Goal: Task Accomplishment & Management: Manage account settings

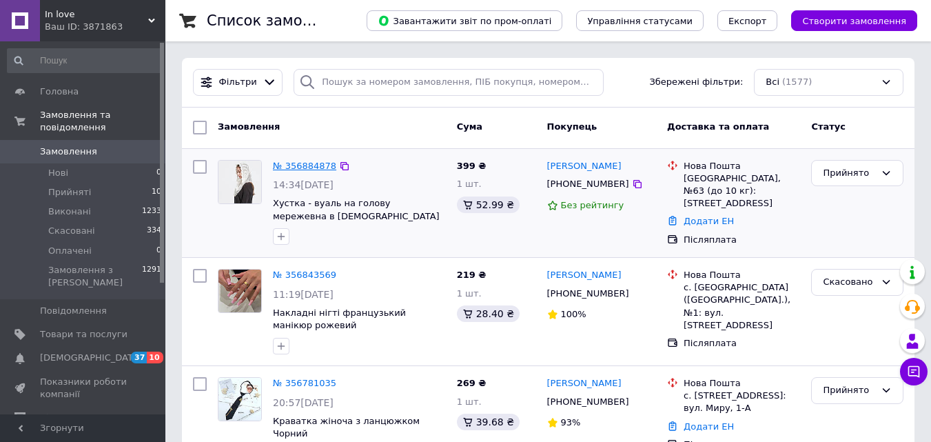
click at [307, 162] on link "№ 356884878" at bounding box center [304, 166] width 63 height 10
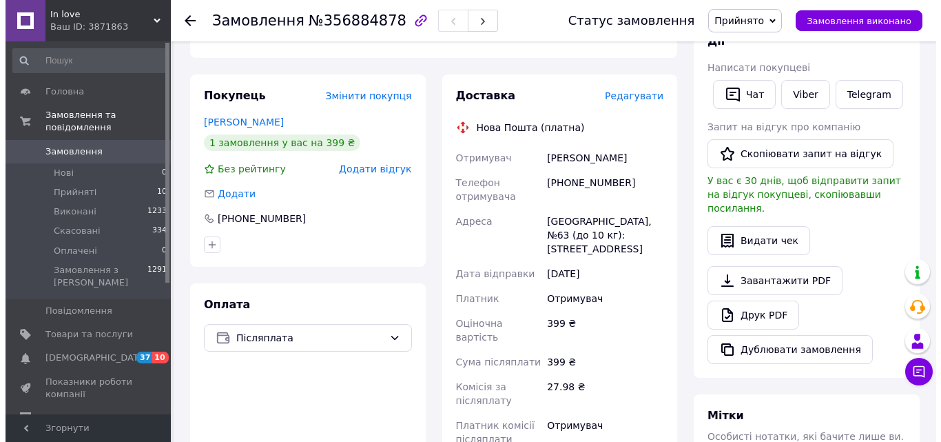
scroll to position [257, 0]
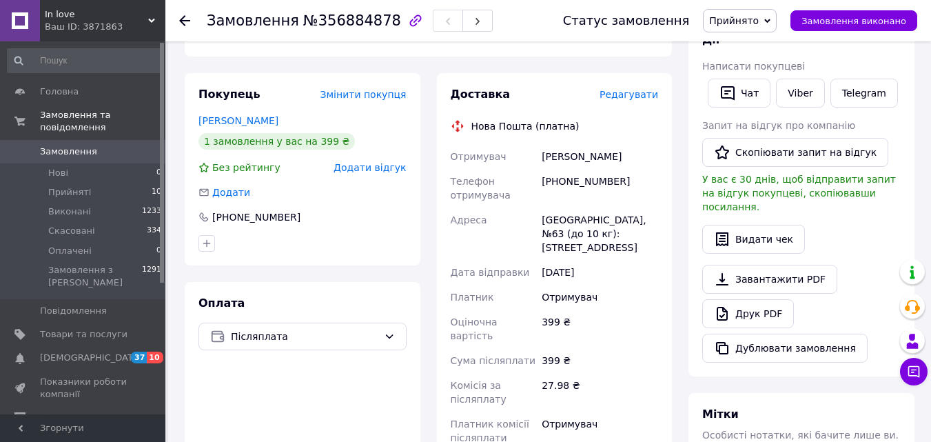
click at [636, 89] on span "Редагувати" at bounding box center [628, 94] width 59 height 11
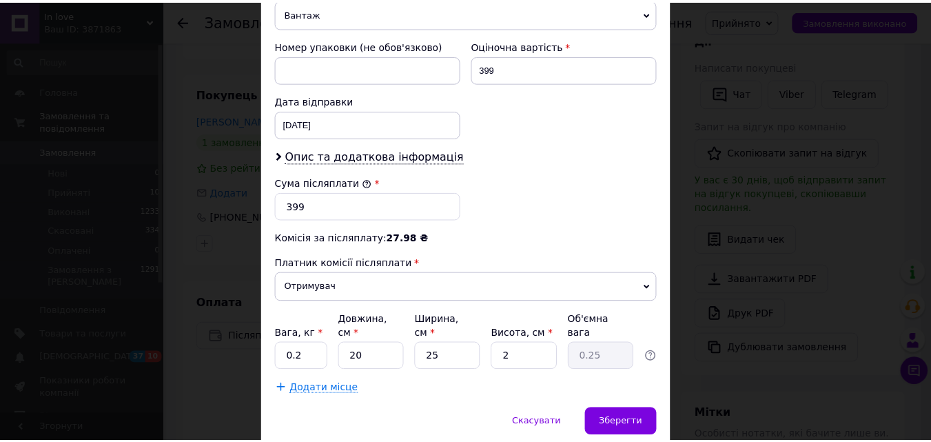
scroll to position [610, 0]
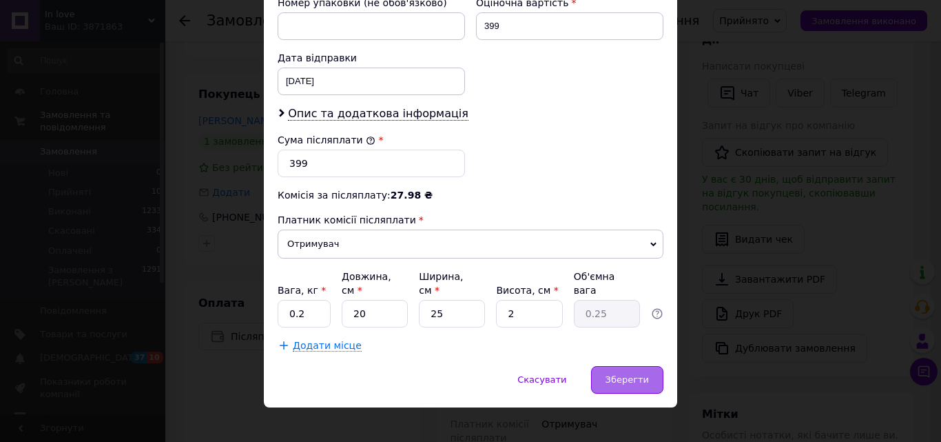
click at [637, 374] on span "Зберегти" at bounding box center [627, 379] width 43 height 10
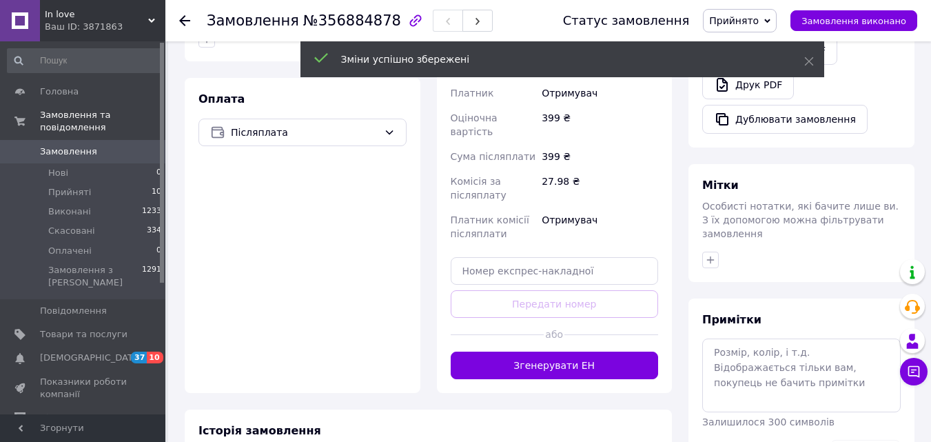
scroll to position [486, 0]
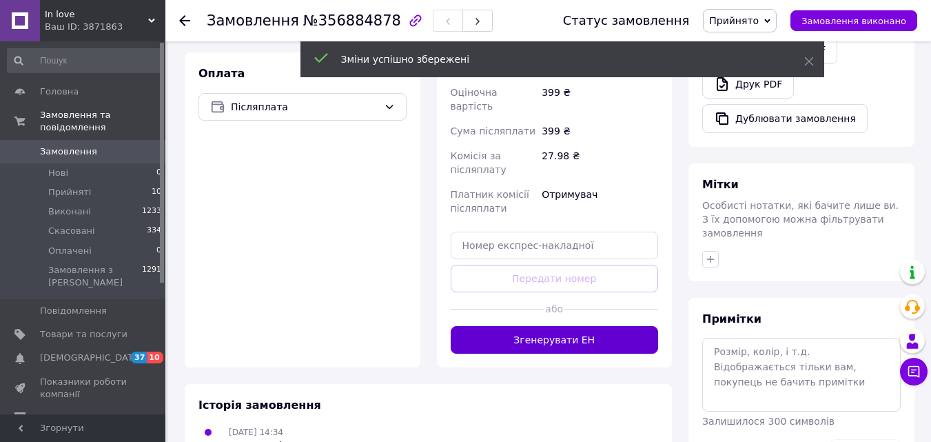
click at [600, 326] on button "Згенерувати ЕН" at bounding box center [555, 340] width 208 height 28
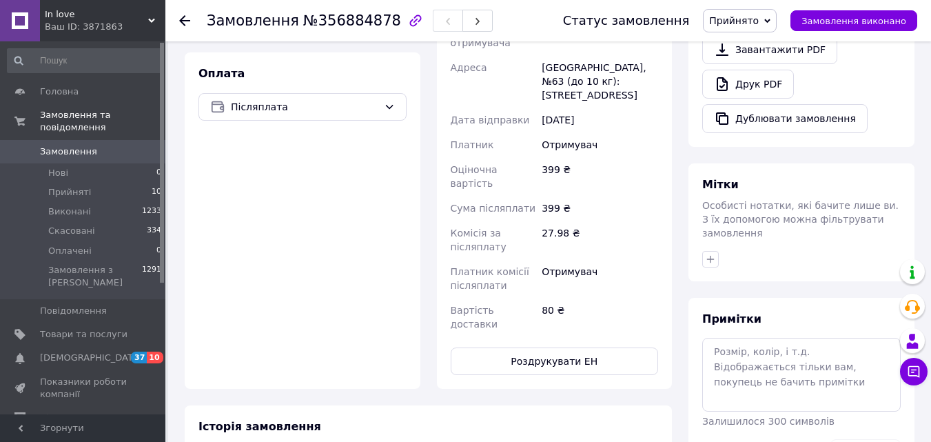
click at [600, 347] on button "Роздрукувати ЕН" at bounding box center [555, 361] width 208 height 28
click at [76, 145] on span "Замовлення" at bounding box center [68, 151] width 57 height 12
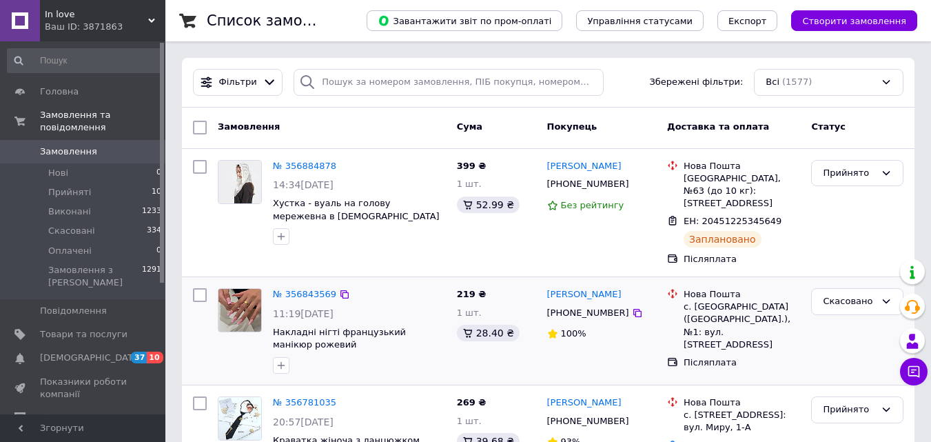
click at [301, 288] on div "№ 356843569" at bounding box center [304, 295] width 66 height 16
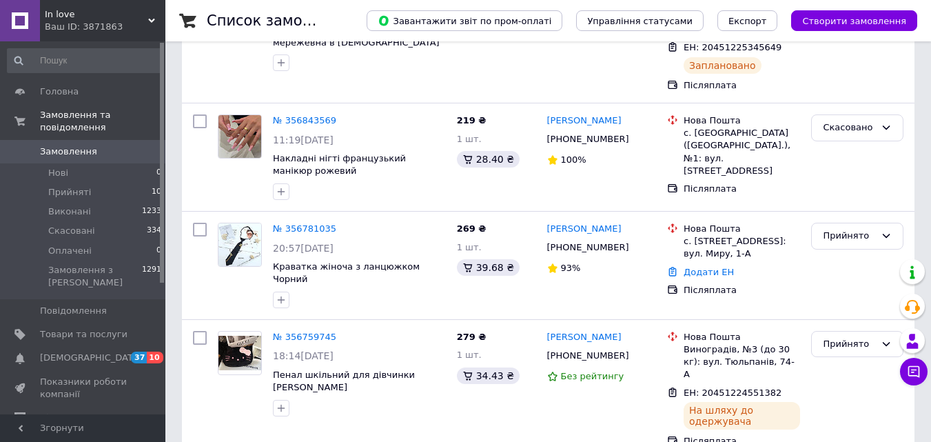
scroll to position [240, 0]
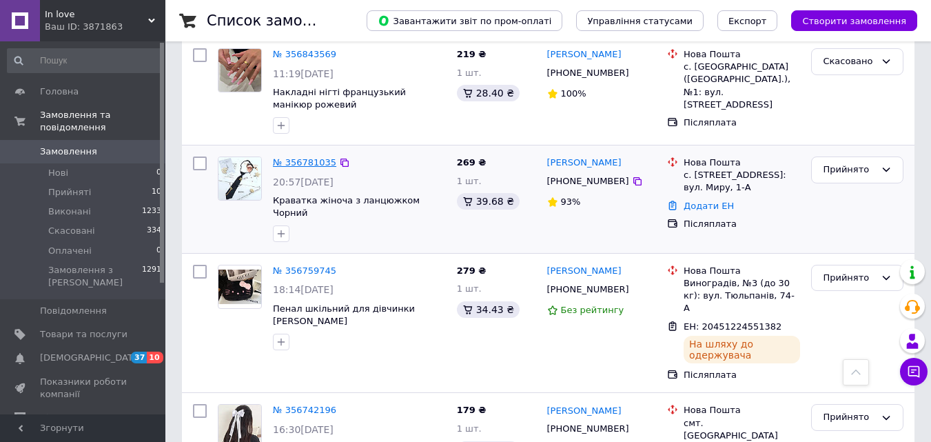
click at [310, 157] on link "№ 356781035" at bounding box center [304, 162] width 63 height 10
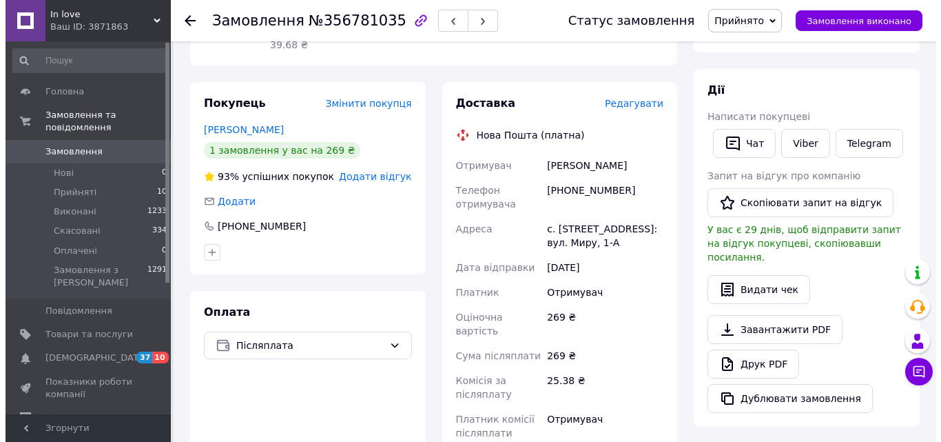
scroll to position [178, 0]
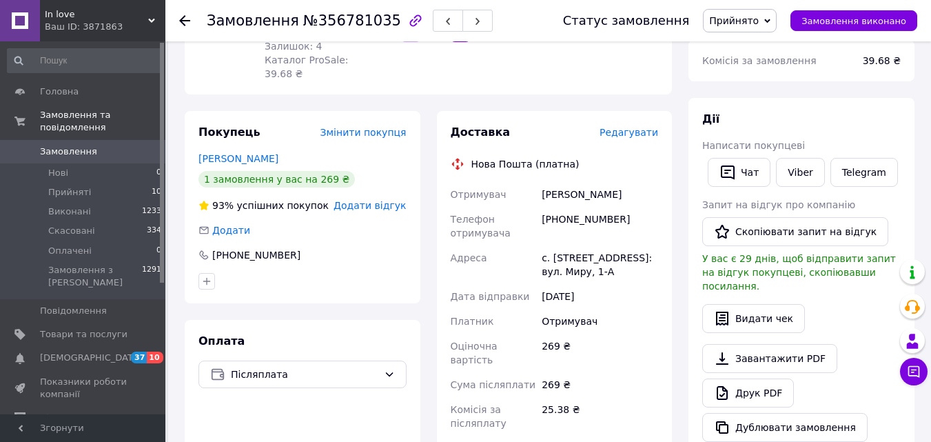
click at [633, 127] on span "Редагувати" at bounding box center [628, 132] width 59 height 11
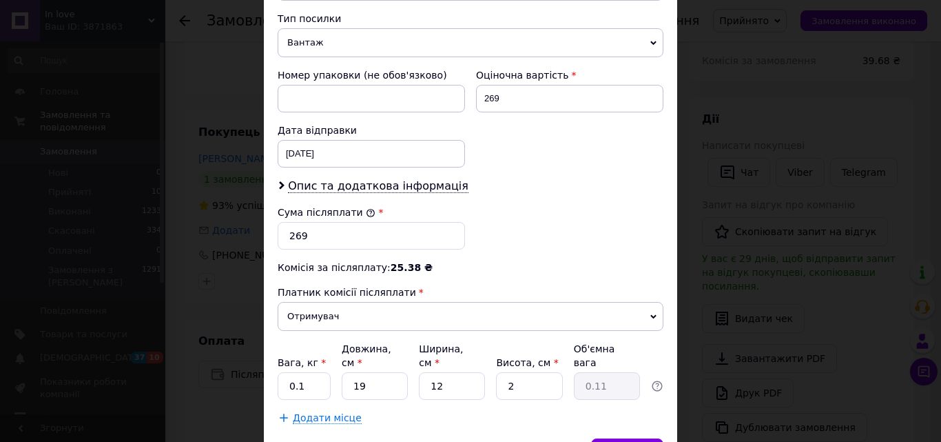
scroll to position [575, 0]
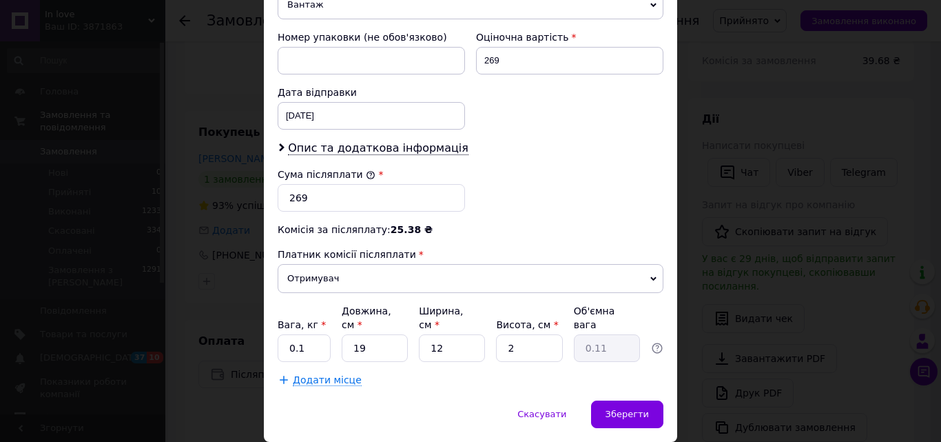
click at [608, 292] on span "Отримувач" at bounding box center [471, 278] width 386 height 29
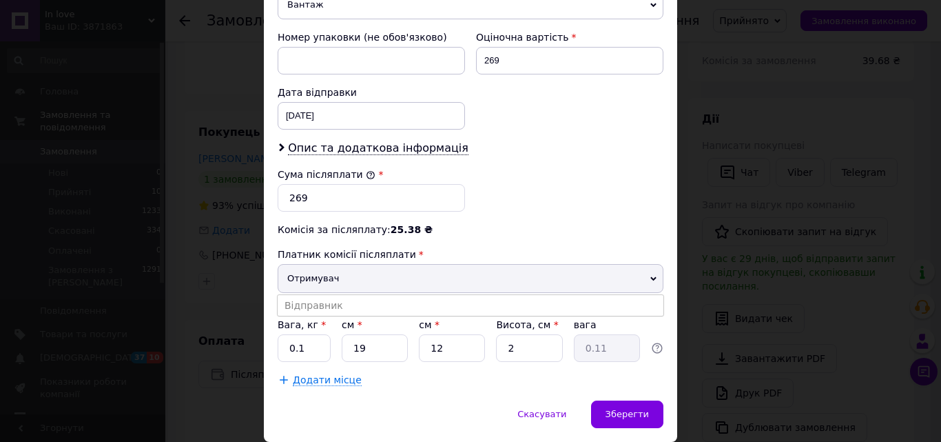
click at [603, 316] on div "Об'ємна вага" at bounding box center [607, 318] width 66 height 28
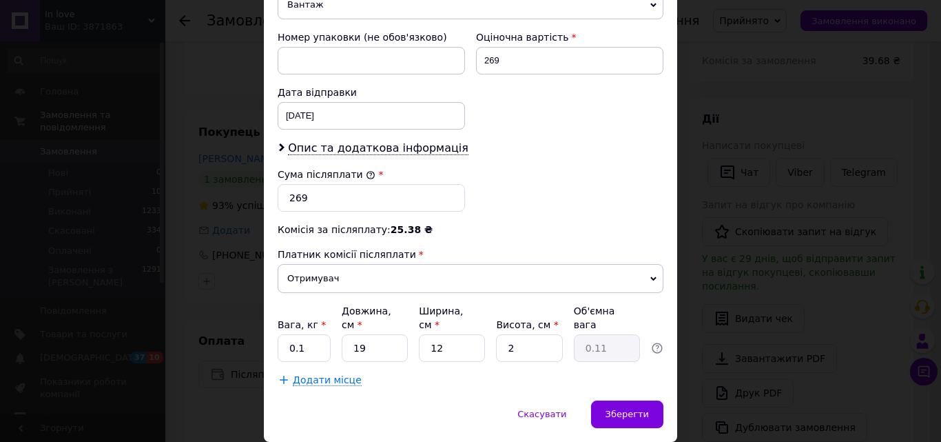
click at [586, 290] on span "Отримувач" at bounding box center [471, 278] width 386 height 29
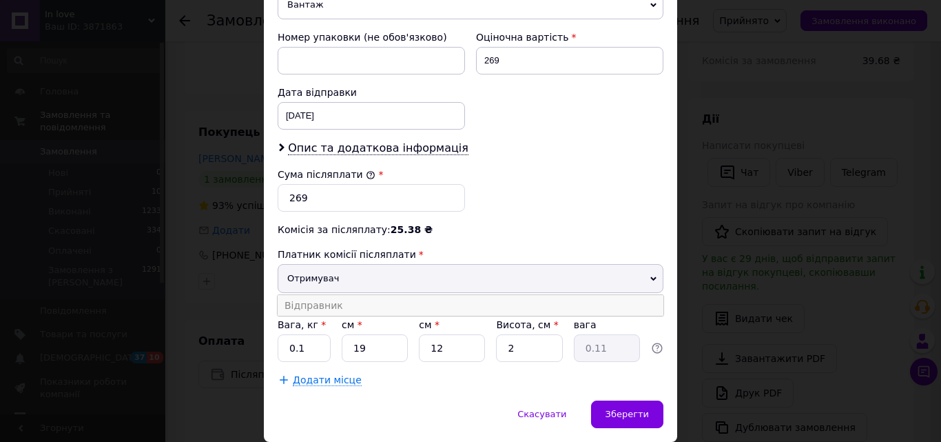
click at [585, 302] on li "Відправник" at bounding box center [471, 305] width 386 height 21
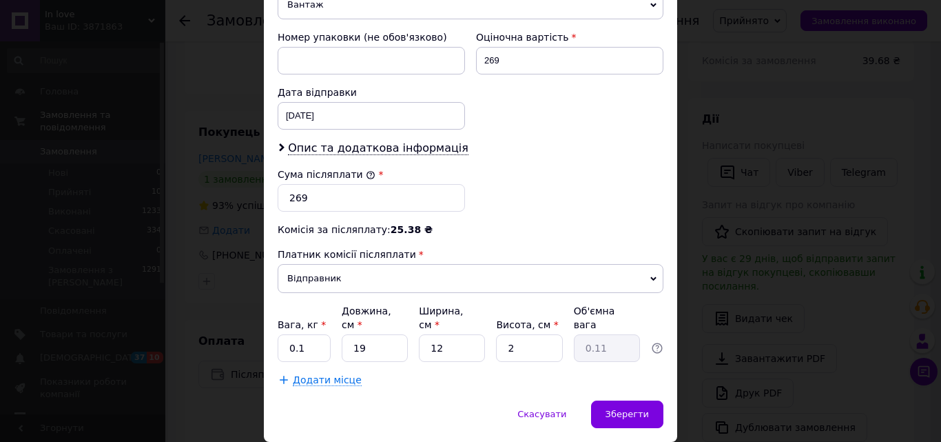
click at [605, 273] on span "Відправник" at bounding box center [471, 278] width 386 height 29
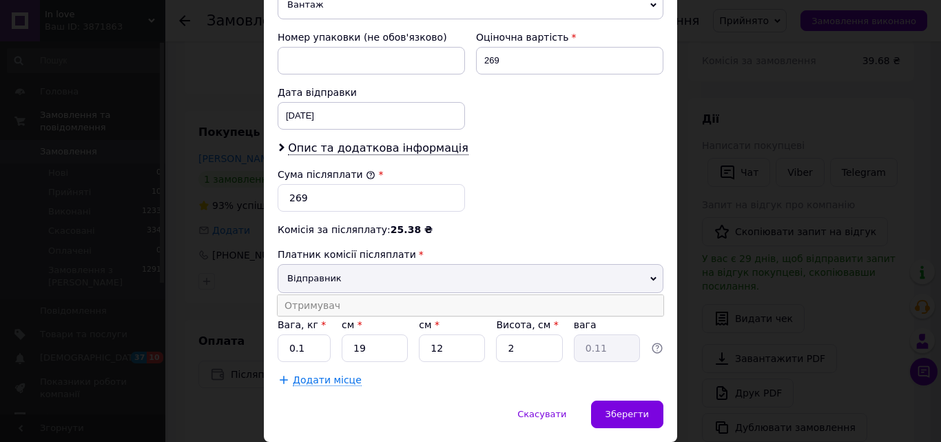
click at [577, 309] on li "Отримувач" at bounding box center [471, 305] width 386 height 21
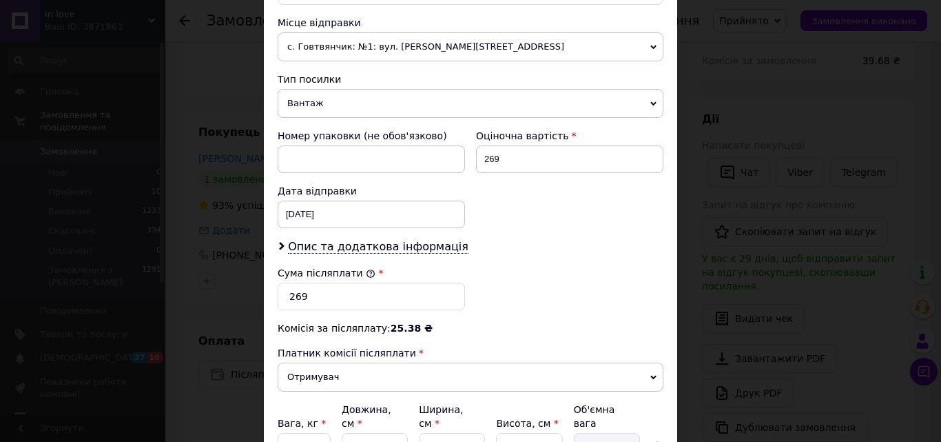
scroll to position [451, 0]
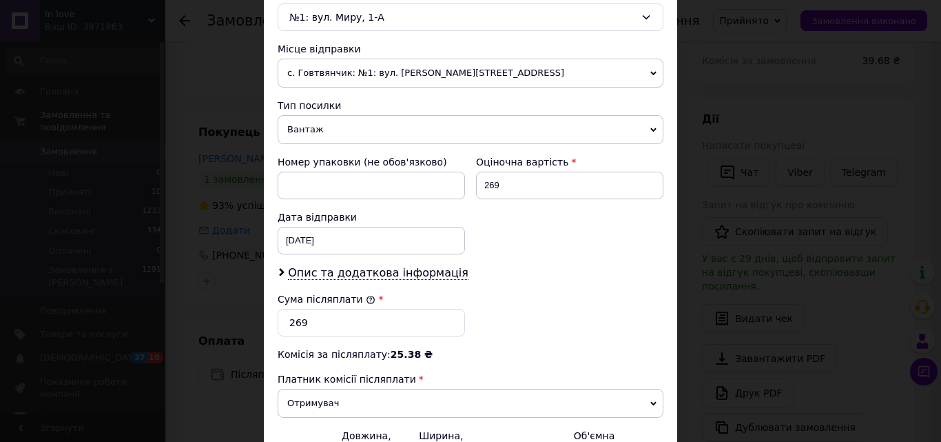
click at [448, 134] on span "Вантаж" at bounding box center [471, 129] width 386 height 29
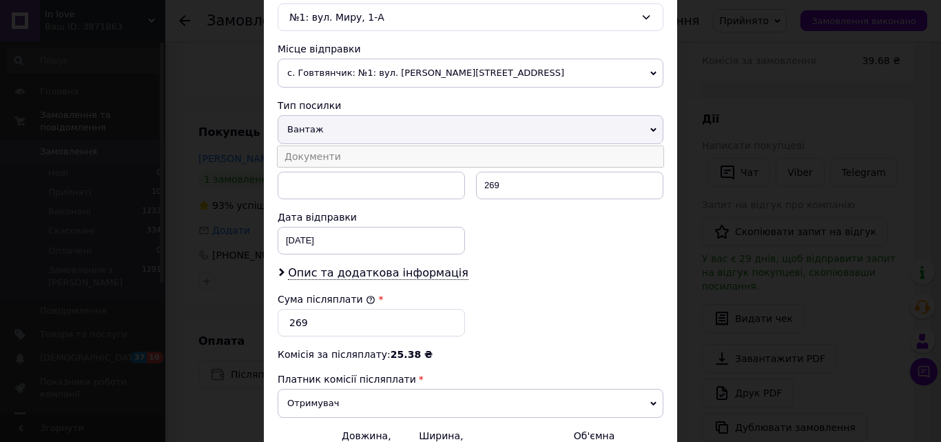
click at [444, 160] on li "Документи" at bounding box center [471, 156] width 386 height 21
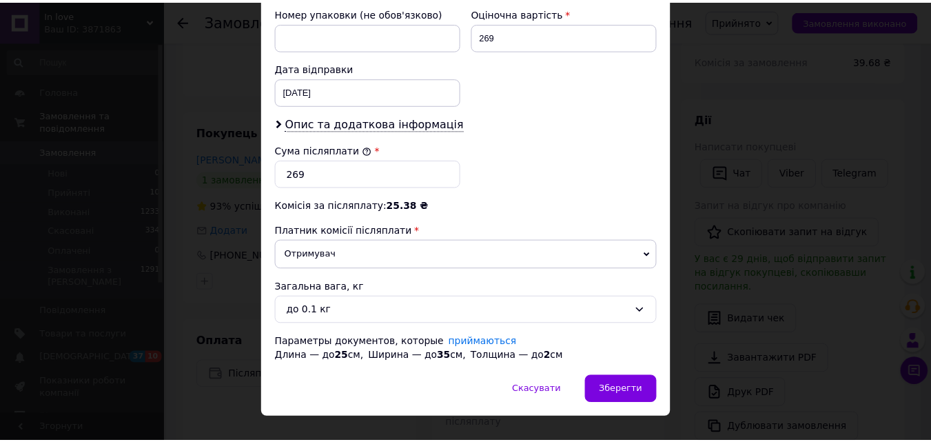
scroll to position [623, 0]
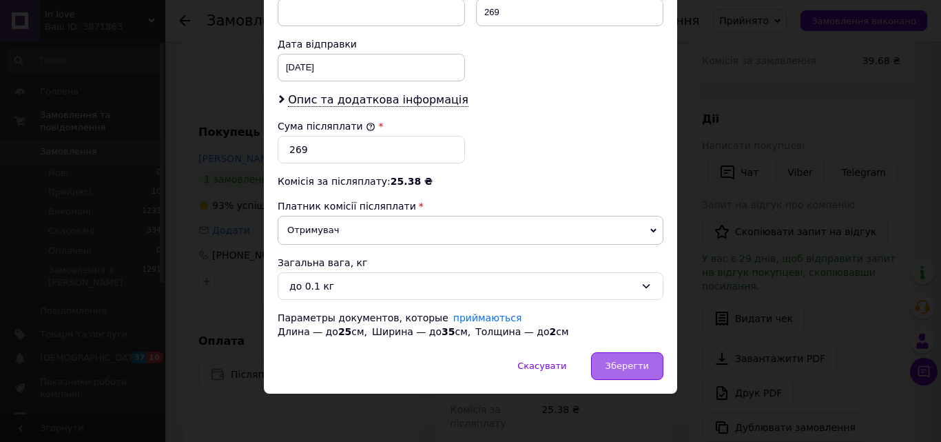
click at [639, 366] on span "Зберегти" at bounding box center [627, 365] width 43 height 10
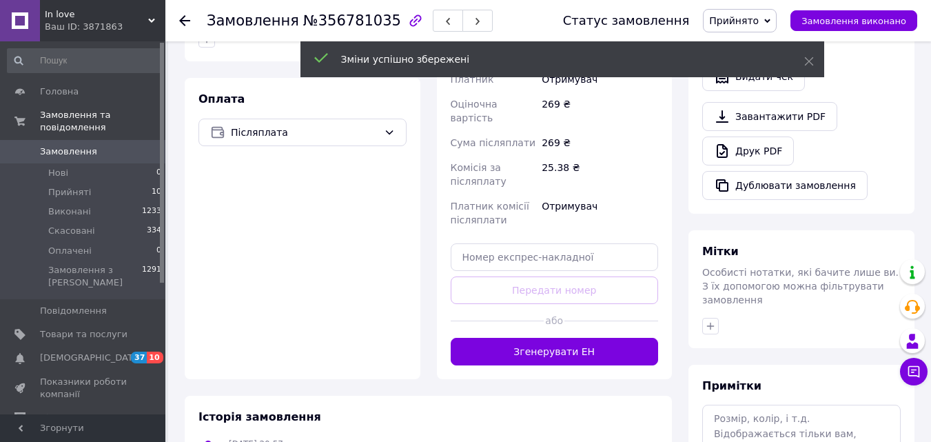
scroll to position [453, 0]
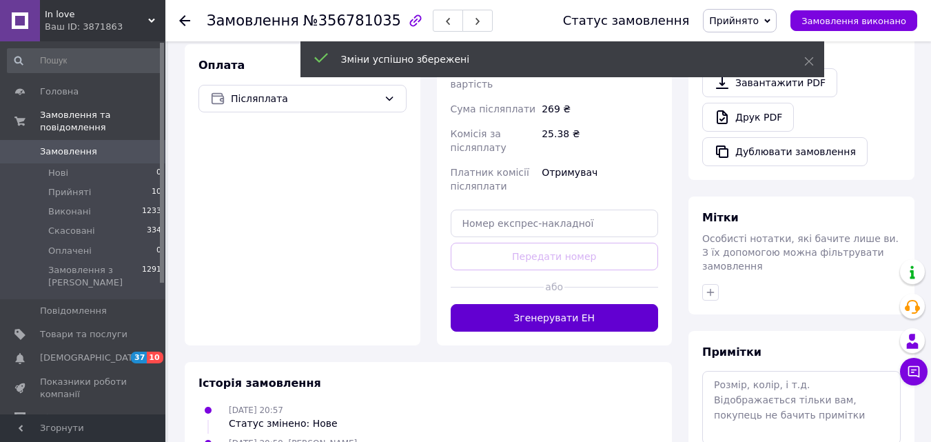
click at [528, 304] on button "Згенерувати ЕН" at bounding box center [555, 318] width 208 height 28
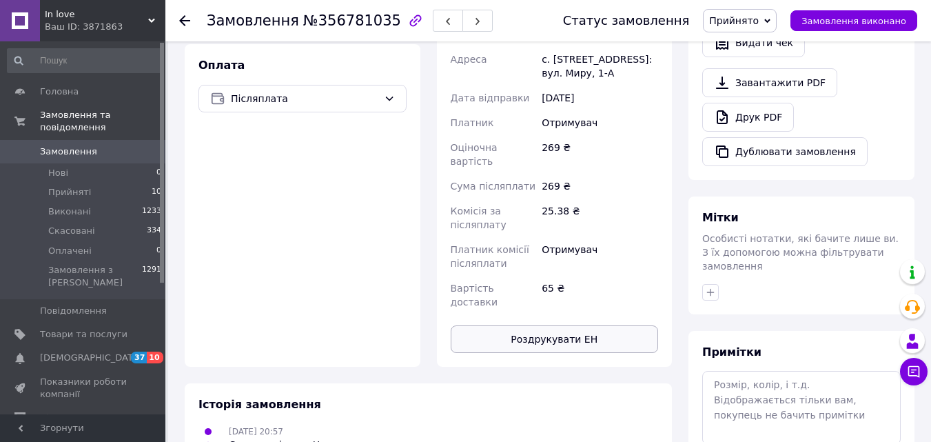
click at [556, 325] on button "Роздрукувати ЕН" at bounding box center [555, 339] width 208 height 28
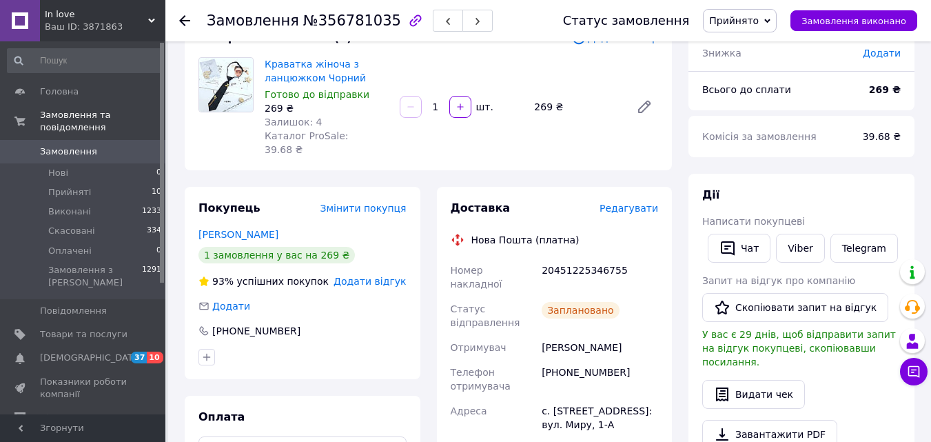
scroll to position [104, 0]
